Goal: Complete application form

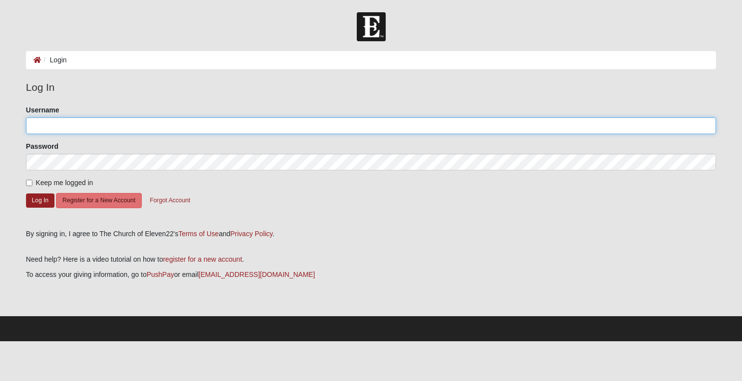
type input "[PERSON_NAME]"
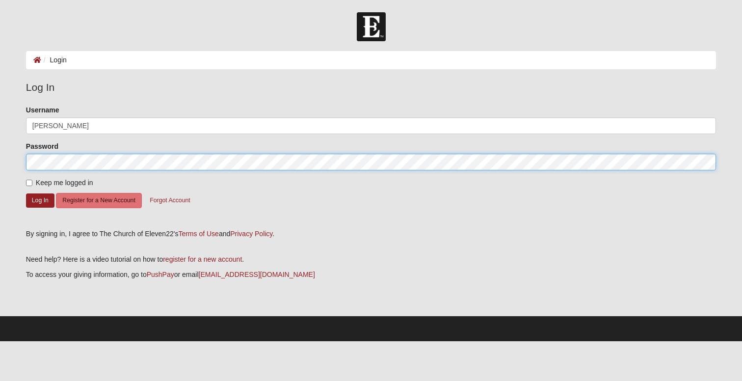
click at [40, 200] on button "Log In" at bounding box center [40, 200] width 28 height 14
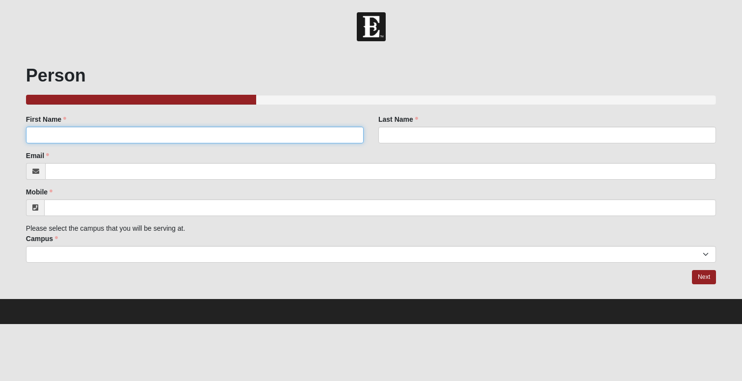
click at [142, 139] on input "First Name" at bounding box center [195, 135] width 338 height 17
type input "[PERSON_NAME]"
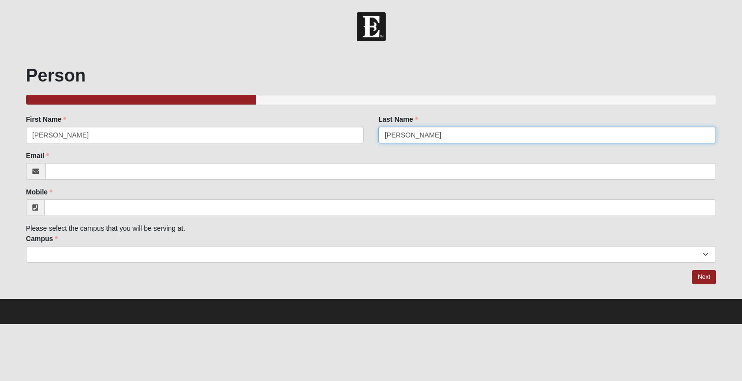
type input "[PERSON_NAME]"
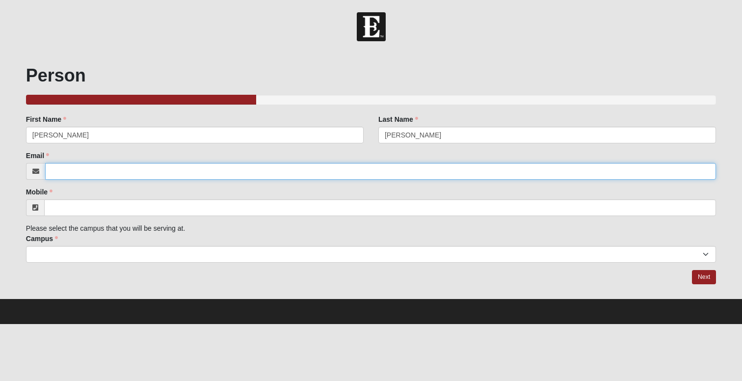
type input "[EMAIL_ADDRESS][DOMAIN_NAME]"
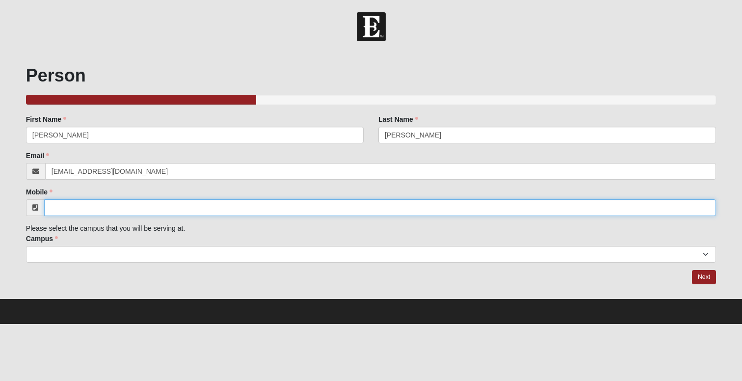
click at [134, 209] on input "Mobile" at bounding box center [380, 207] width 672 height 17
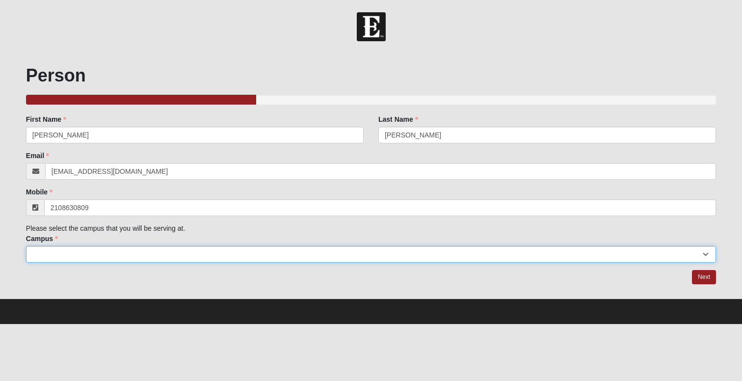
type input "(210) 863-0809"
select select "2"
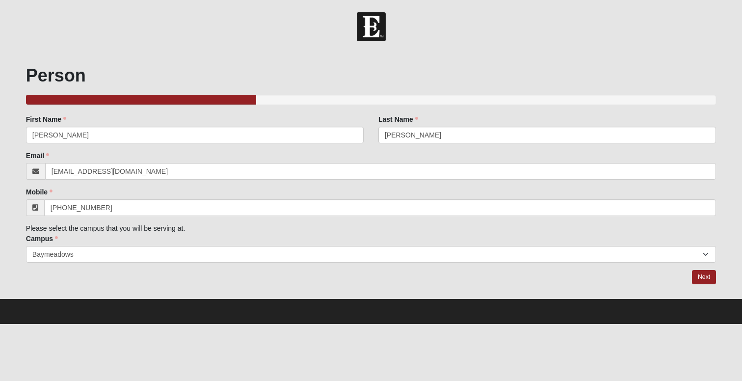
click at [186, 282] on div at bounding box center [371, 277] width 690 height 15
click at [707, 274] on link "Next" at bounding box center [704, 277] width 24 height 14
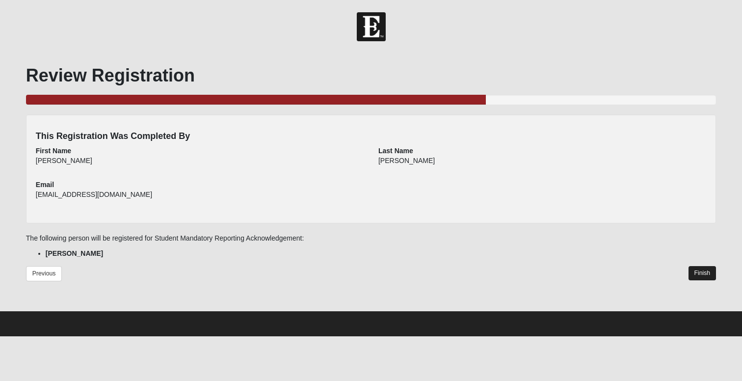
click at [696, 272] on link "Finish" at bounding box center [703, 273] width 28 height 14
